Goal: Information Seeking & Learning: Learn about a topic

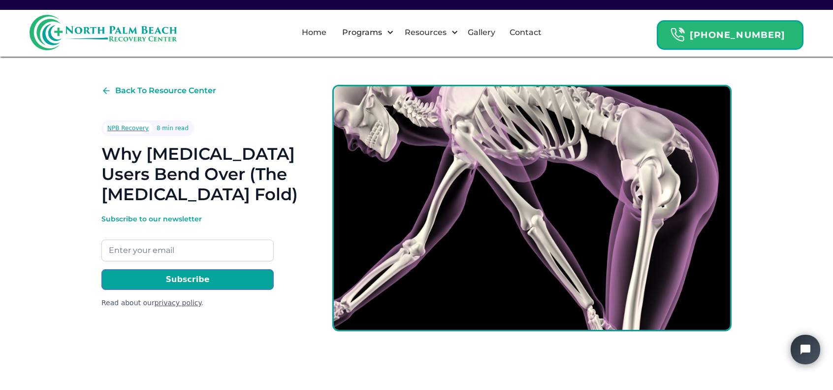
scroll to position [295, 0]
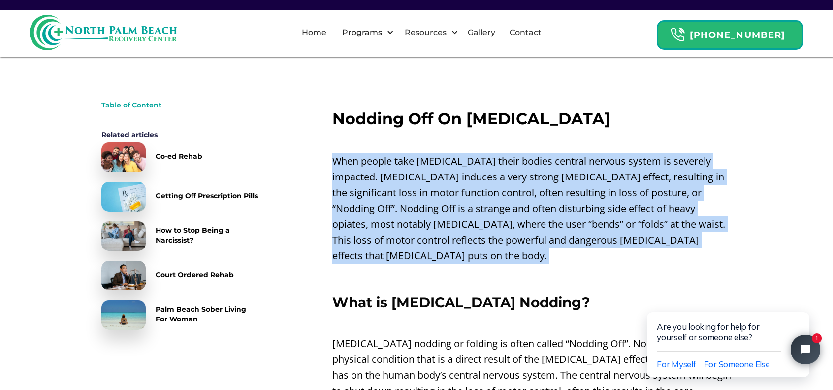
drag, startPoint x: 387, startPoint y: 176, endPoint x: 641, endPoint y: 248, distance: 264.1
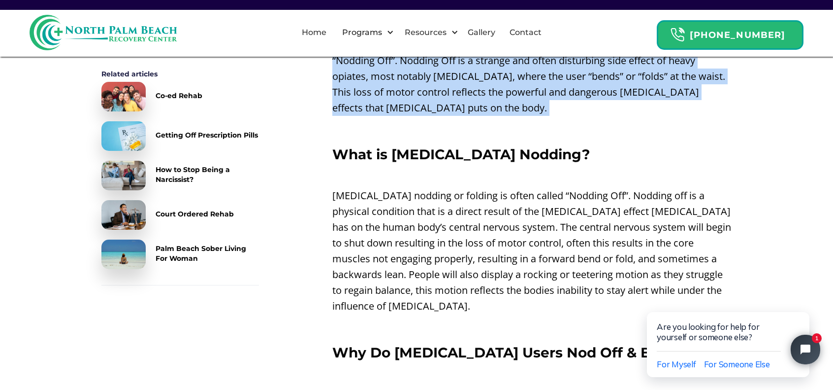
scroll to position [492, 0]
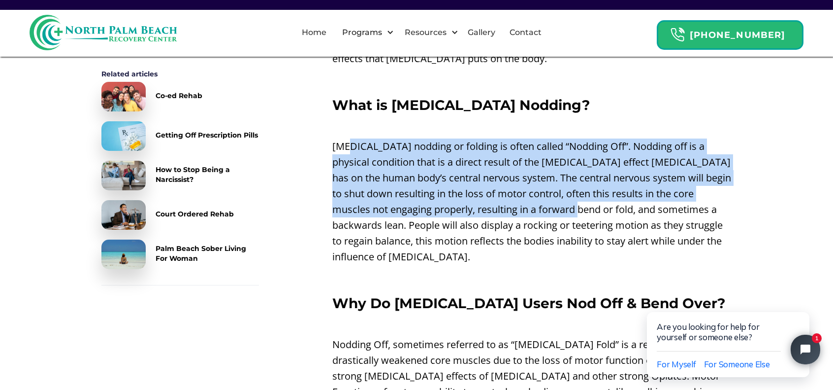
drag, startPoint x: 351, startPoint y: 130, endPoint x: 592, endPoint y: 193, distance: 249.1
click at [592, 193] on p "[MEDICAL_DATA] nodding or folding is often called “Nodding Off”. Nodding off is…" at bounding box center [531, 201] width 399 height 126
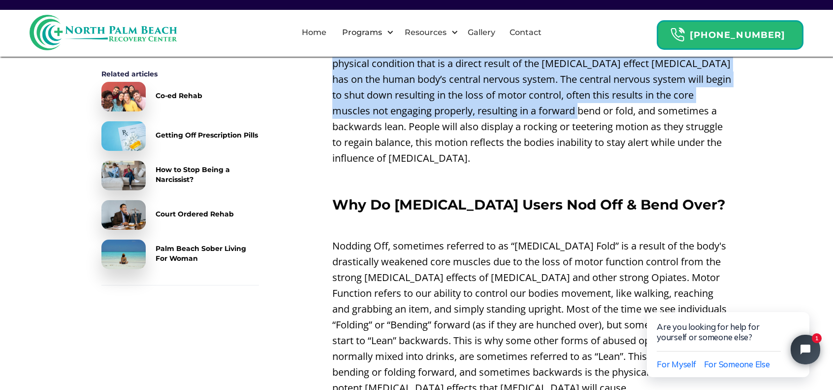
scroll to position [689, 0]
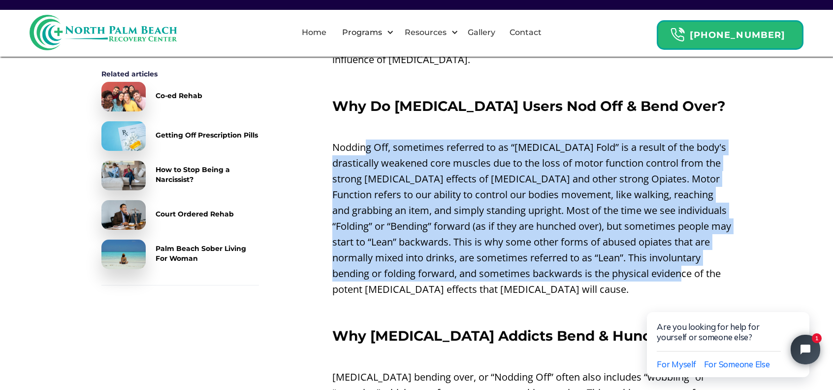
drag, startPoint x: 366, startPoint y: 127, endPoint x: 707, endPoint y: 254, distance: 363.2
click at [707, 254] on p "Nodding Off, sometimes referred to as “[MEDICAL_DATA] Fold” is a result of the …" at bounding box center [531, 218] width 399 height 158
click at [420, 225] on p "Nodding Off, sometimes referred to as “[MEDICAL_DATA] Fold” is a result of the …" at bounding box center [531, 218] width 399 height 158
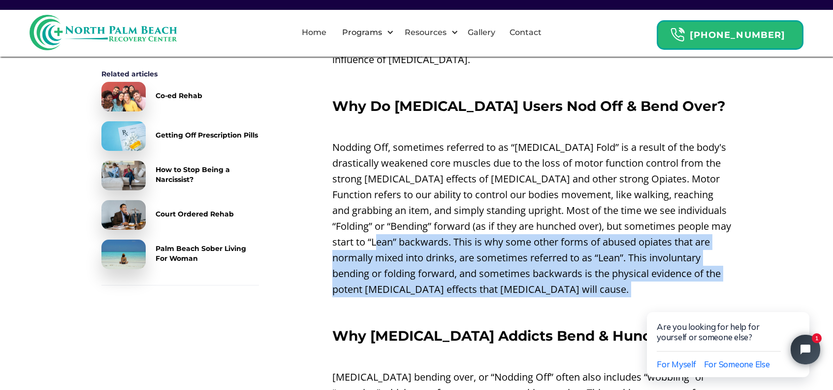
drag, startPoint x: 421, startPoint y: 230, endPoint x: 551, endPoint y: 296, distance: 145.8
click at [443, 251] on p "Nodding Off, sometimes referred to as “[MEDICAL_DATA] Fold” is a result of the …" at bounding box center [531, 218] width 399 height 158
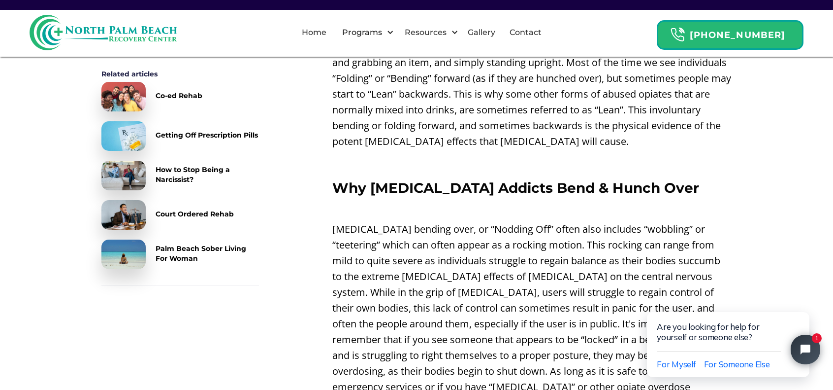
scroll to position [886, 0]
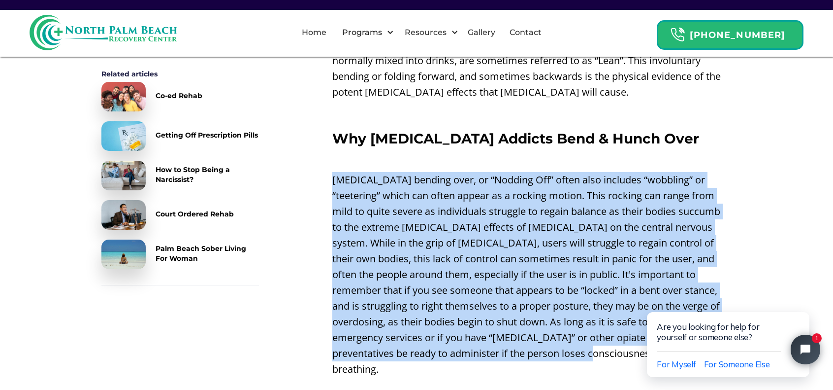
drag, startPoint x: 345, startPoint y: 170, endPoint x: 535, endPoint y: 336, distance: 253.0
click at [549, 292] on p "[MEDICAL_DATA] bending over, or “Nodding Off” often also includes “wobbling” or…" at bounding box center [531, 274] width 399 height 205
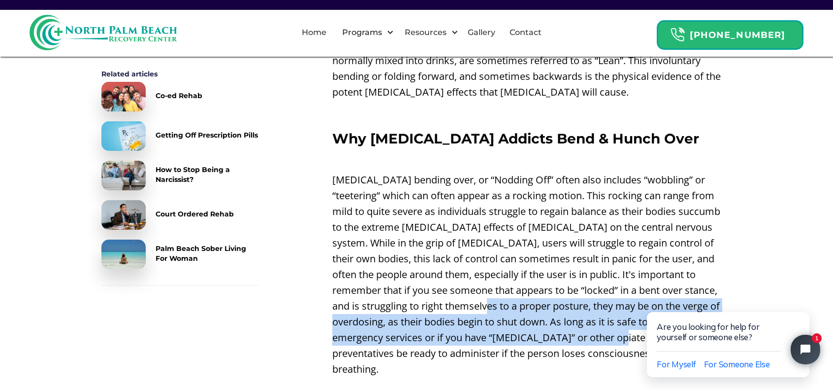
drag, startPoint x: 477, startPoint y: 300, endPoint x: 577, endPoint y: 322, distance: 102.8
click at [577, 322] on p "[MEDICAL_DATA] bending over, or “Nodding Off” often also includes “wobbling” or…" at bounding box center [531, 274] width 399 height 205
click at [540, 328] on p "[MEDICAL_DATA] bending over, or “Nodding Off” often also includes “wobbling” or…" at bounding box center [531, 274] width 399 height 205
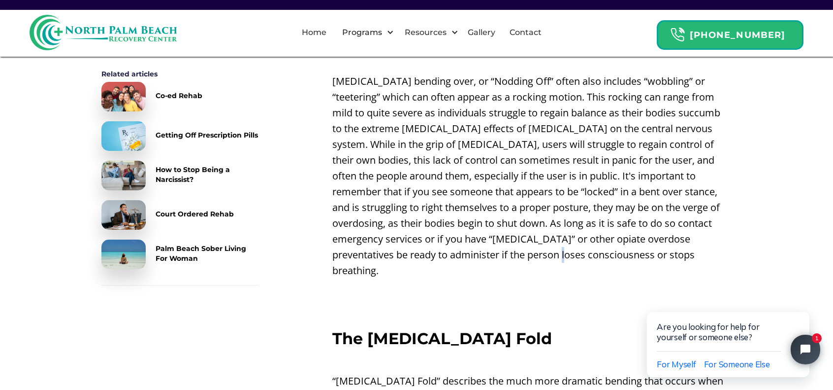
drag, startPoint x: 484, startPoint y: 231, endPoint x: 488, endPoint y: 235, distance: 6.0
click at [487, 234] on p "[MEDICAL_DATA] bending over, or “Nodding Off” often also includes “wobbling” or…" at bounding box center [531, 175] width 399 height 205
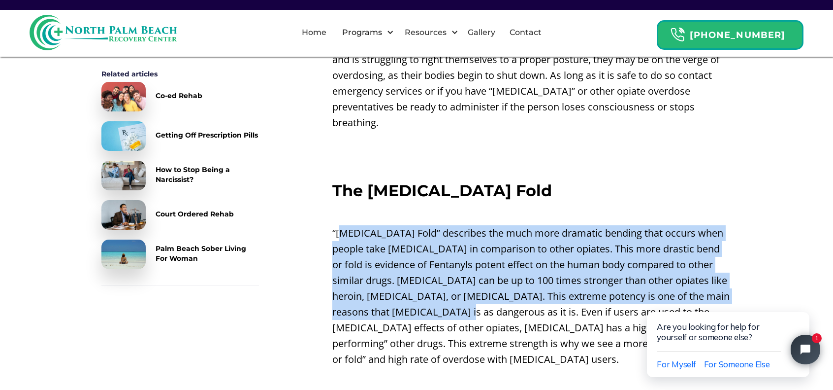
drag, startPoint x: 351, startPoint y: 200, endPoint x: 522, endPoint y: 275, distance: 187.0
click at [522, 275] on p "“[MEDICAL_DATA] Fold” describes the much more dramatic bending that occurs when…" at bounding box center [531, 296] width 399 height 142
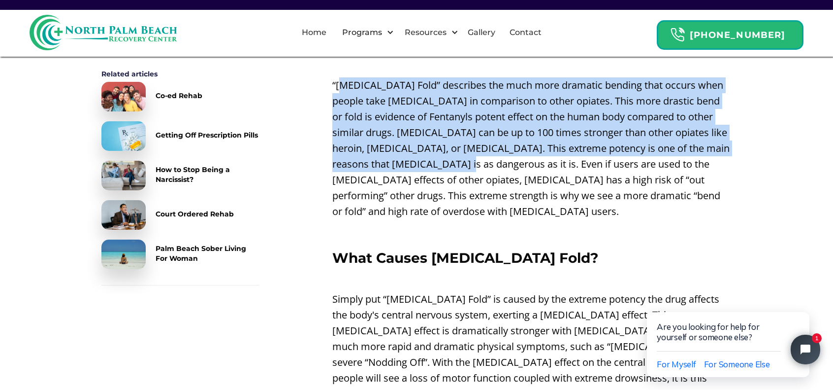
scroll to position [1330, 0]
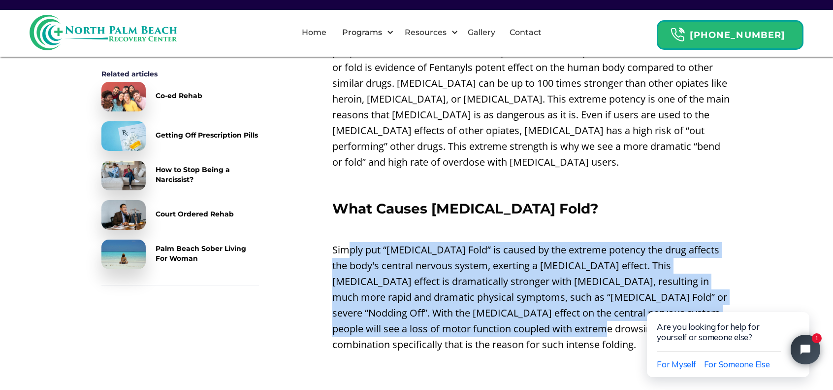
drag, startPoint x: 349, startPoint y: 218, endPoint x: 597, endPoint y: 294, distance: 259.7
click at [597, 294] on p "Simply put “[MEDICAL_DATA] Fold” is caused by the extreme potency the drug affe…" at bounding box center [531, 297] width 399 height 110
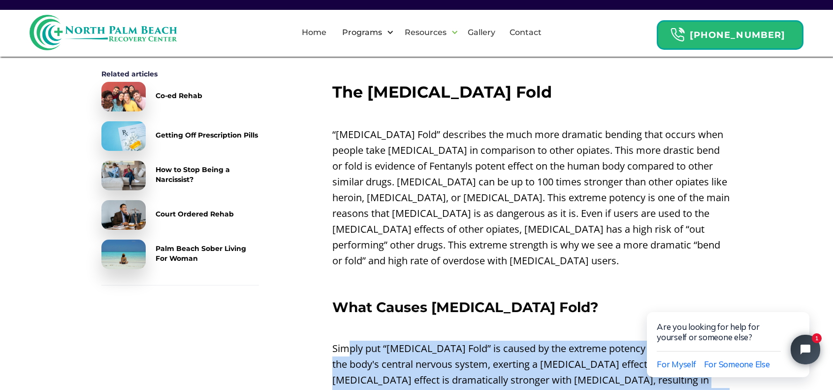
scroll to position [1182, 0]
